Goal: Task Accomplishment & Management: Manage account settings

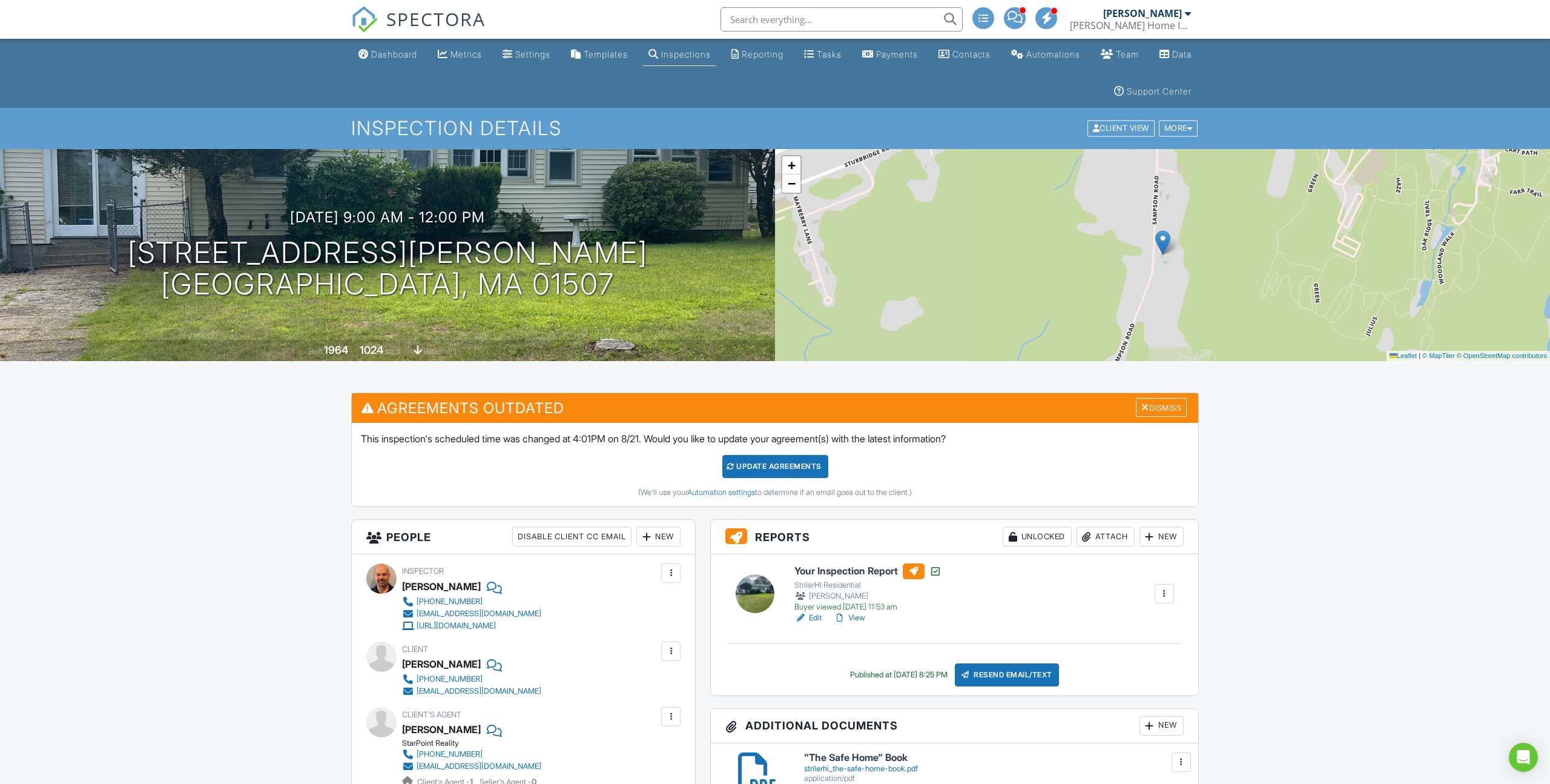
click at [1095, 538] on div "Attach" at bounding box center [1105, 536] width 58 height 19
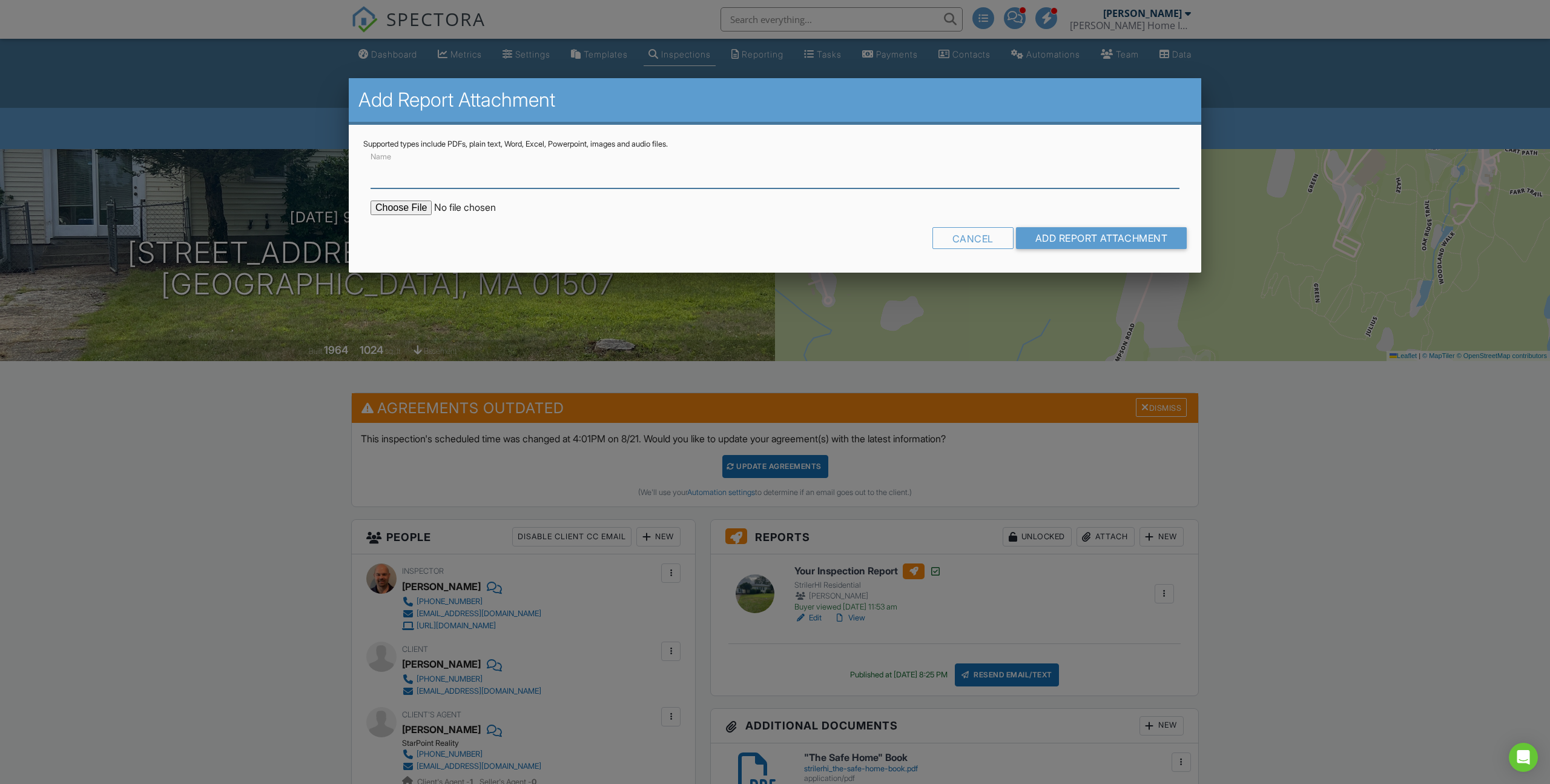
type input "Radon Test Results"
click at [405, 208] on input "file" at bounding box center [472, 207] width 205 height 14
type input "C:\fakepath\29 Sampson Rd., Charlton.pdf"
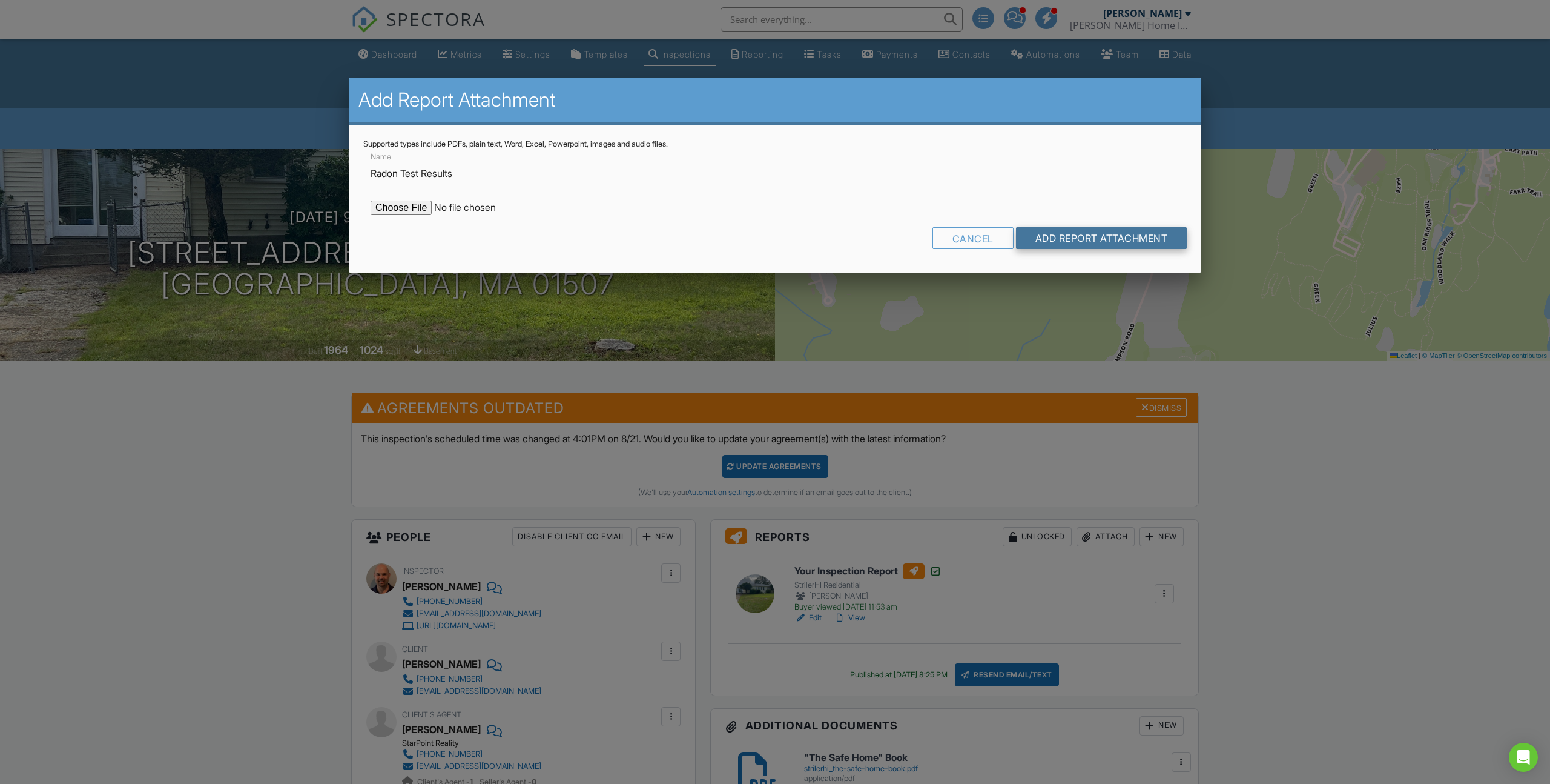
click at [1065, 238] on input "Add Report Attachment" at bounding box center [1101, 238] width 171 height 22
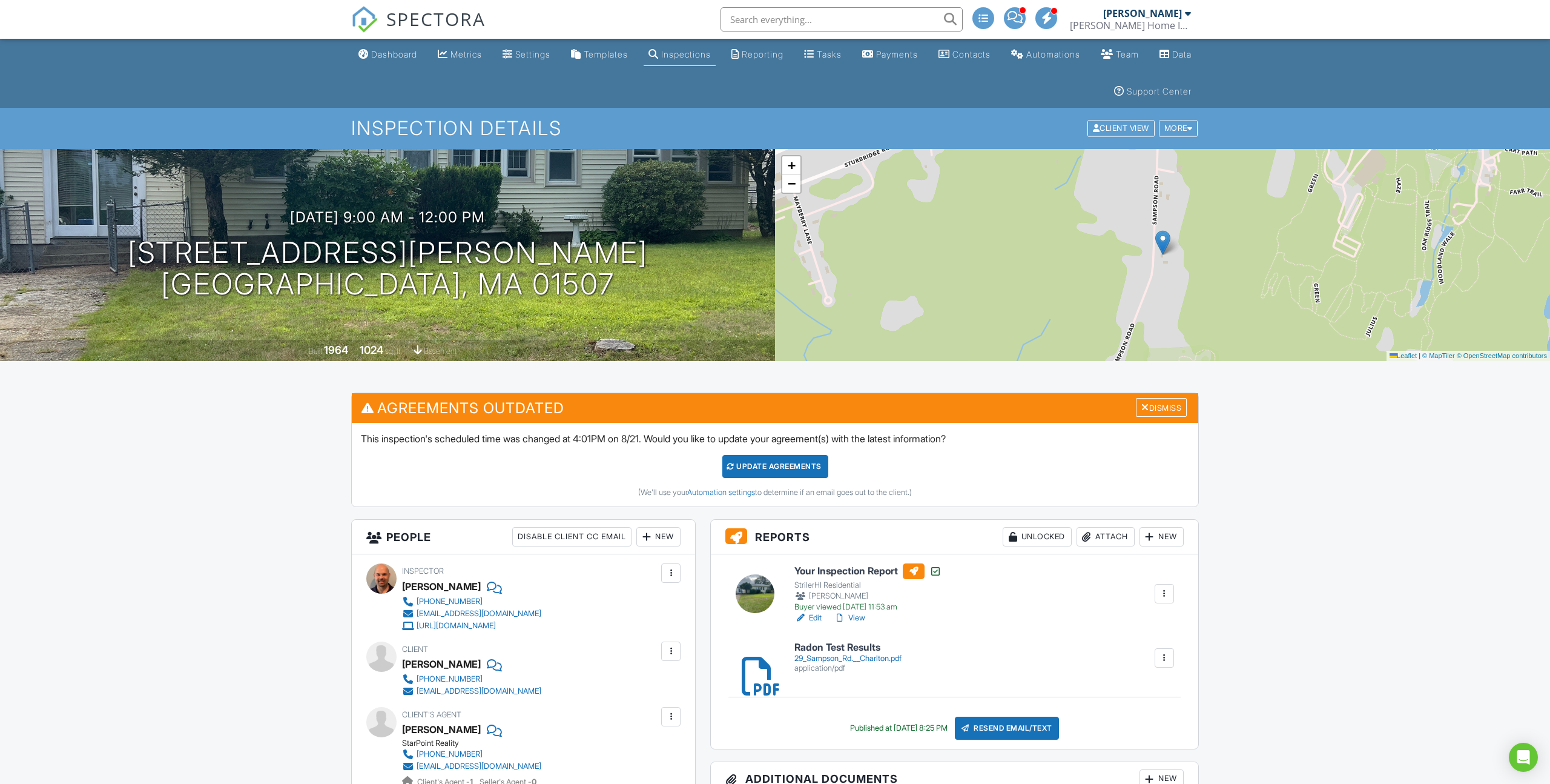
click at [380, 53] on div "Dashboard" at bounding box center [394, 54] width 46 height 10
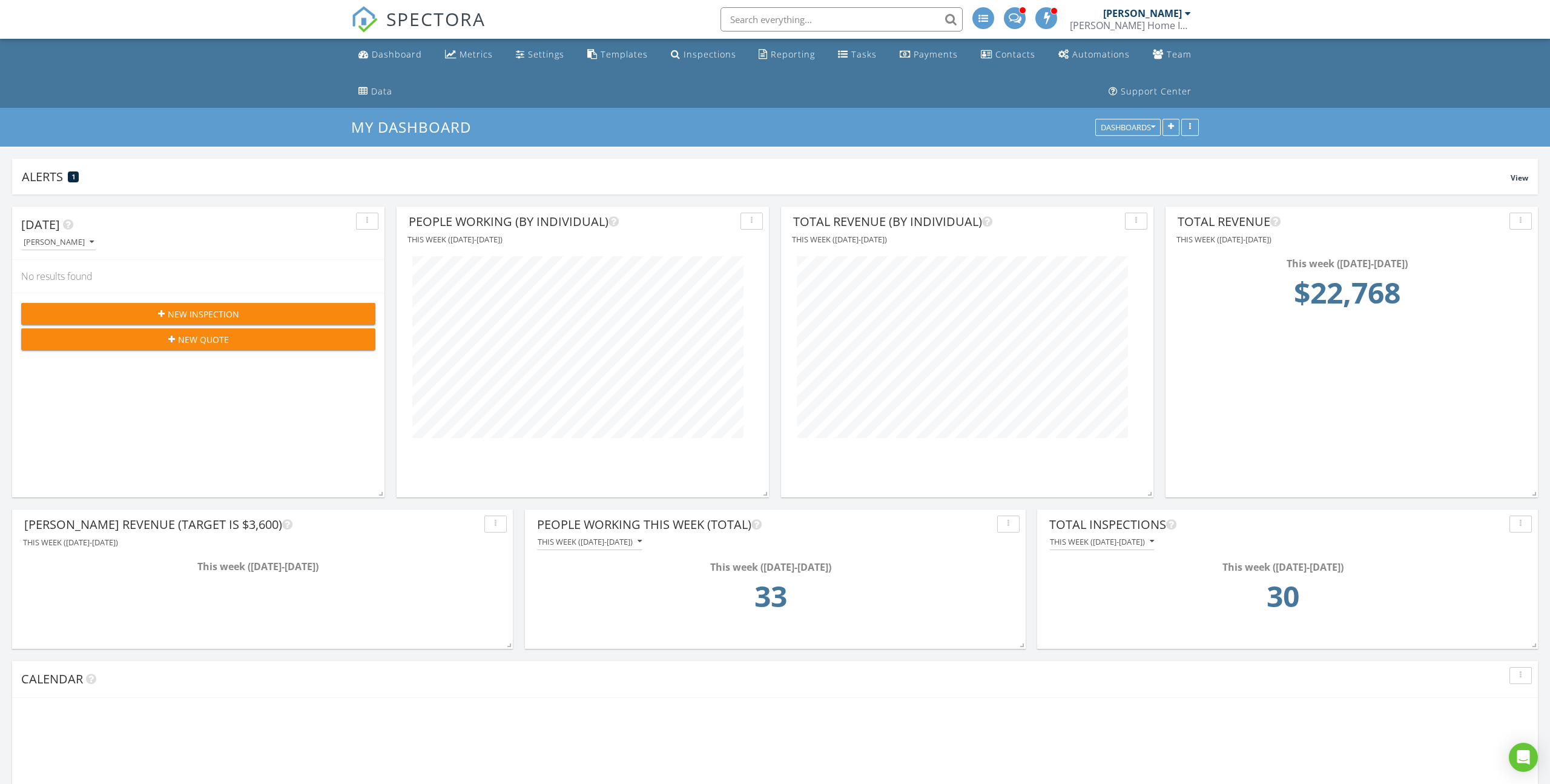
scroll to position [291, 372]
